Goal: Task Accomplishment & Management: Manage account settings

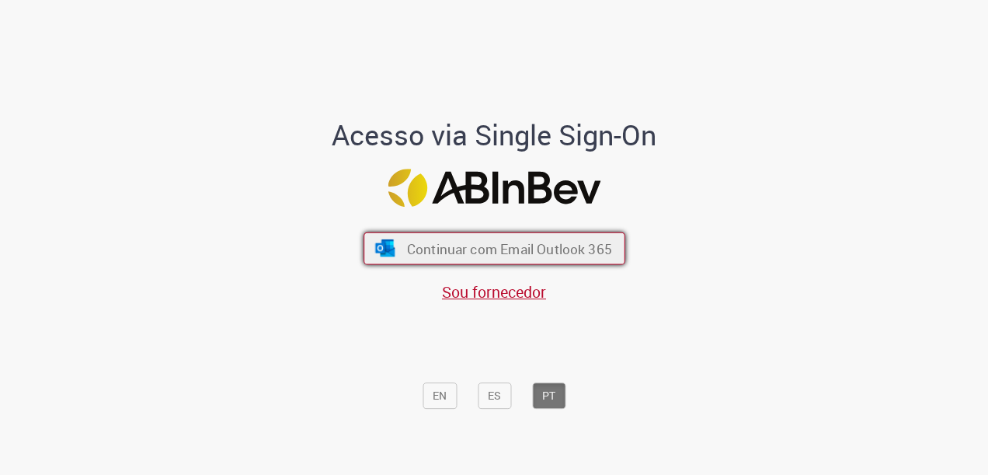
click at [565, 249] on span "Continuar com Email Outlook 365" at bounding box center [508, 248] width 205 height 18
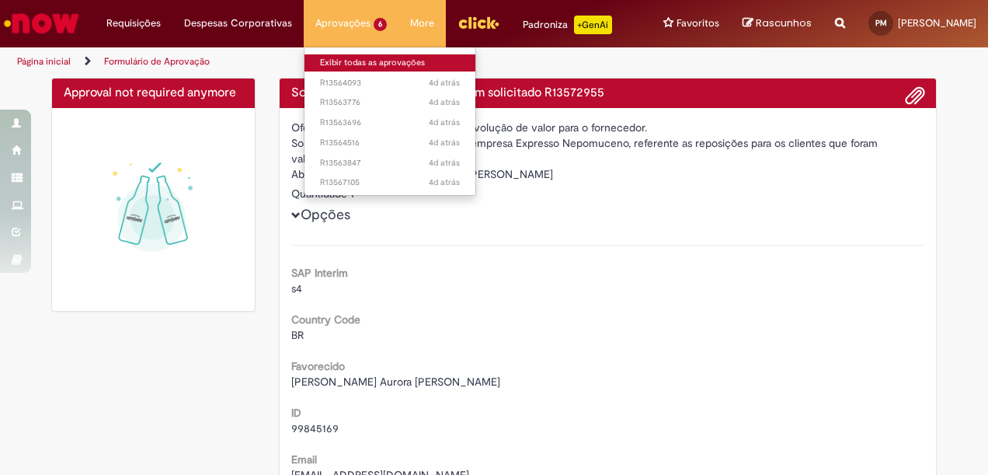
click at [337, 59] on link "Exibir todas as aprovações" at bounding box center [389, 62] width 171 height 17
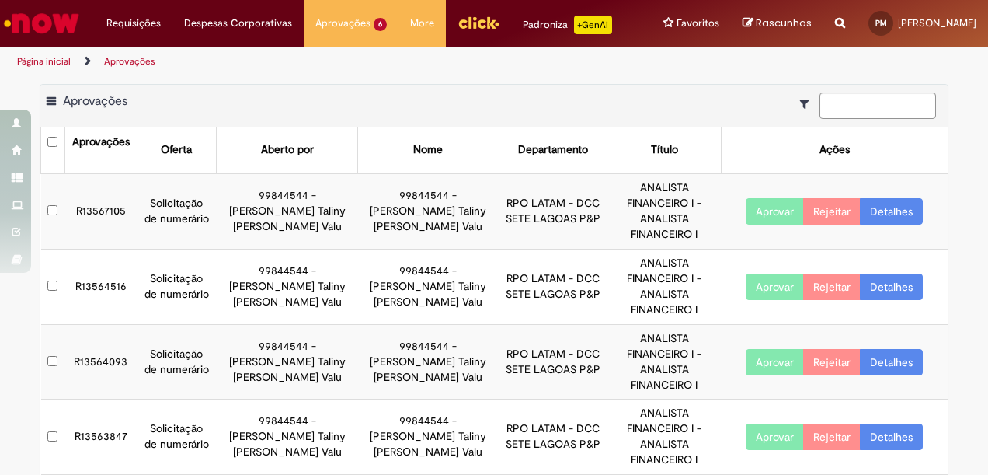
click at [774, 205] on button "Aprovar" at bounding box center [775, 211] width 58 height 26
click at [774, 273] on button "Aprovar" at bounding box center [775, 286] width 58 height 26
click at [768, 349] on button "Aprovar" at bounding box center [775, 362] width 58 height 26
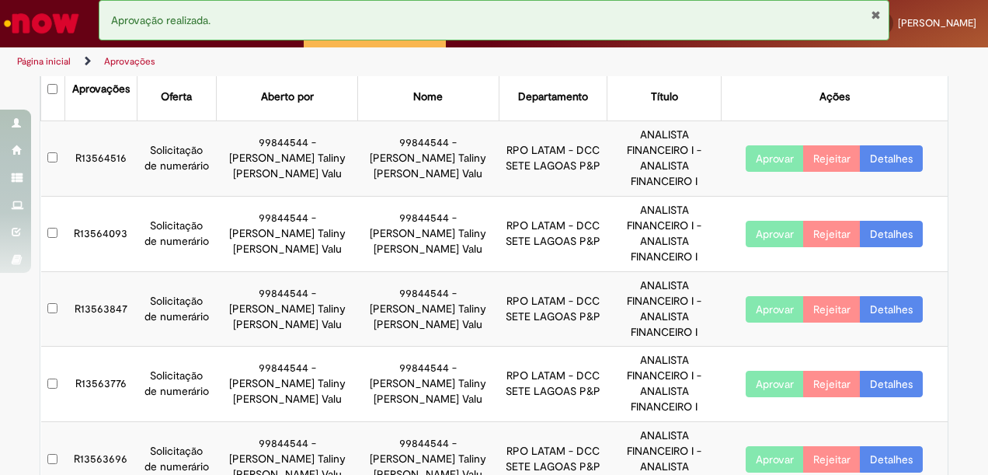
click at [769, 296] on button "Aprovar" at bounding box center [775, 309] width 58 height 26
click at [768, 371] on button "Aprovar" at bounding box center [775, 384] width 58 height 26
click at [777, 446] on button "Aprovar" at bounding box center [775, 459] width 58 height 26
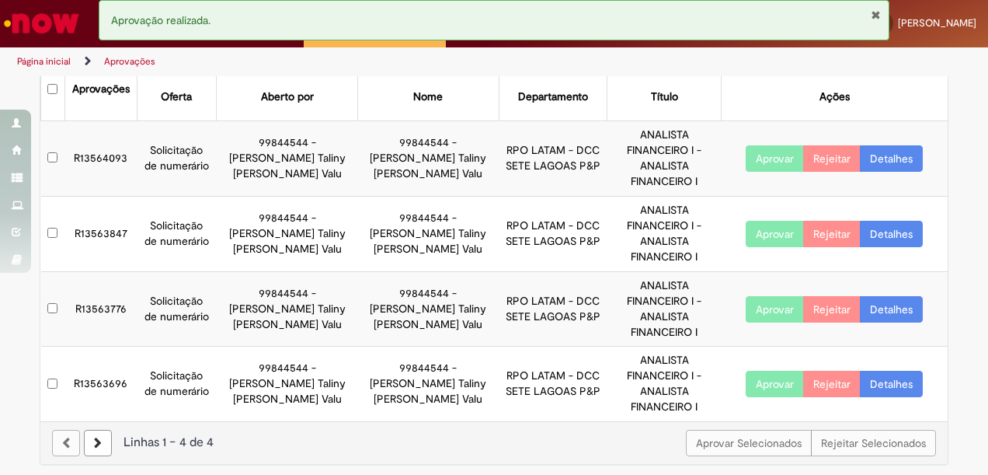
scroll to position [0, 0]
